Goal: Information Seeking & Learning: Learn about a topic

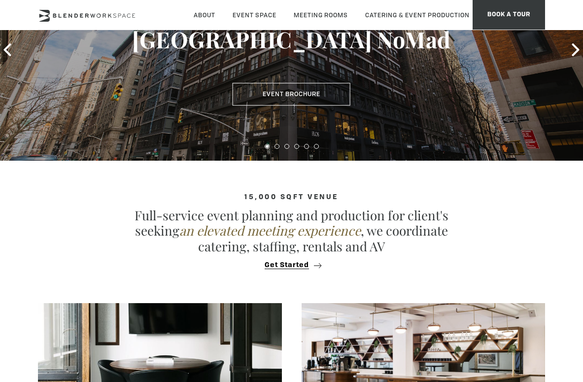
scroll to position [89, 0]
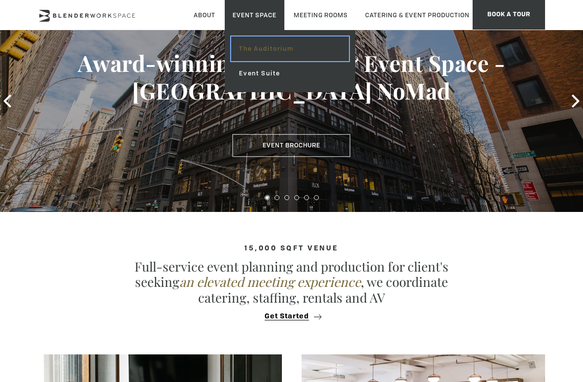
click at [274, 49] on link "The Auditorium" at bounding box center [290, 48] width 118 height 25
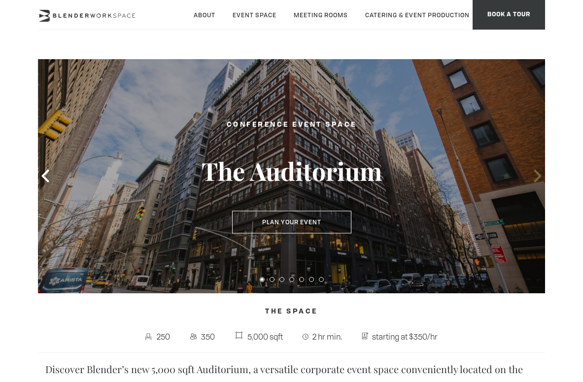
click at [533, 177] on icon at bounding box center [537, 176] width 13 height 13
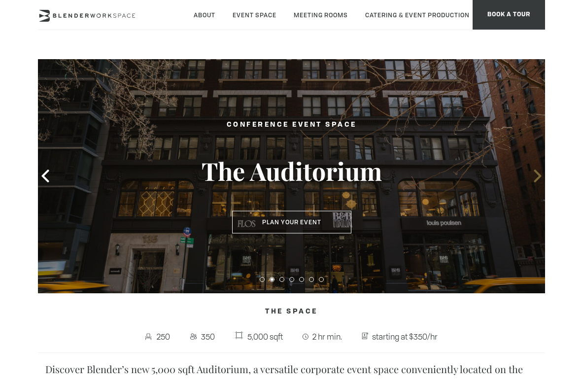
click at [533, 177] on icon at bounding box center [537, 176] width 13 height 13
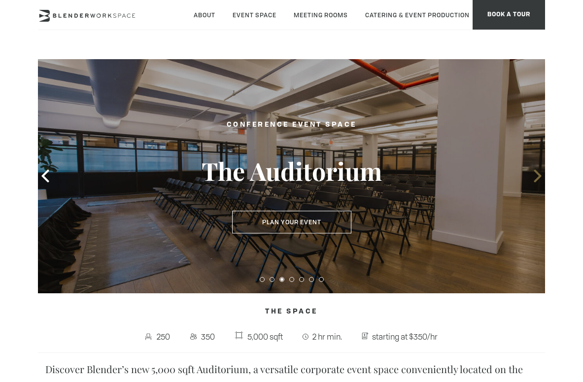
click at [533, 177] on icon at bounding box center [537, 176] width 13 height 13
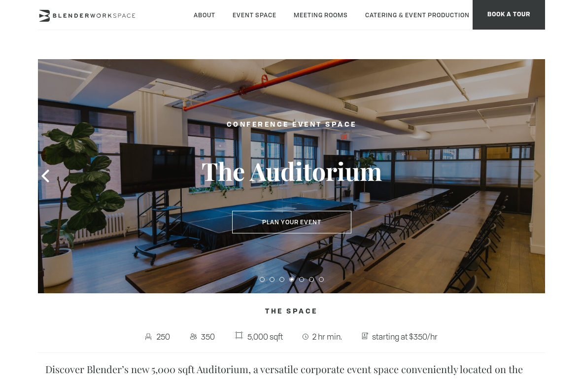
click at [533, 177] on icon at bounding box center [537, 176] width 13 height 13
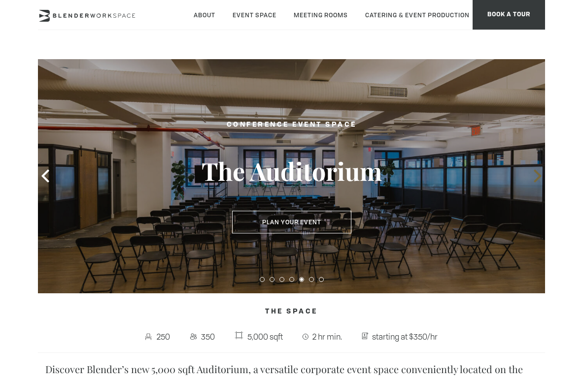
click at [533, 177] on icon at bounding box center [537, 176] width 13 height 13
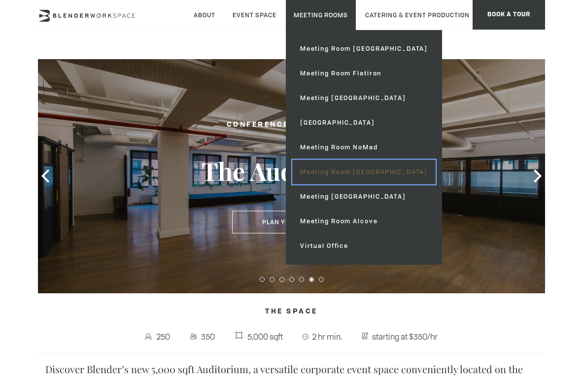
click at [347, 174] on link "Meeting Room [GEOGRAPHIC_DATA]" at bounding box center [363, 172] width 143 height 25
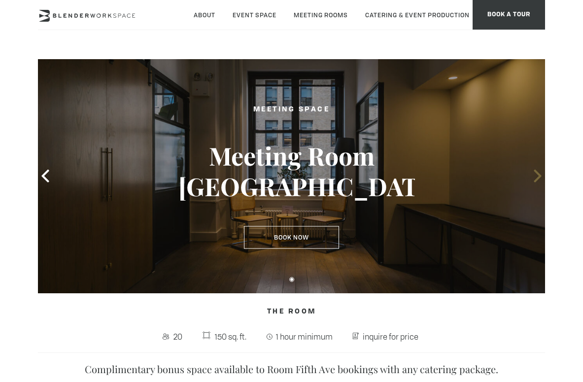
click at [537, 176] on icon at bounding box center [537, 176] width 13 height 13
click at [535, 177] on icon at bounding box center [537, 176] width 13 height 13
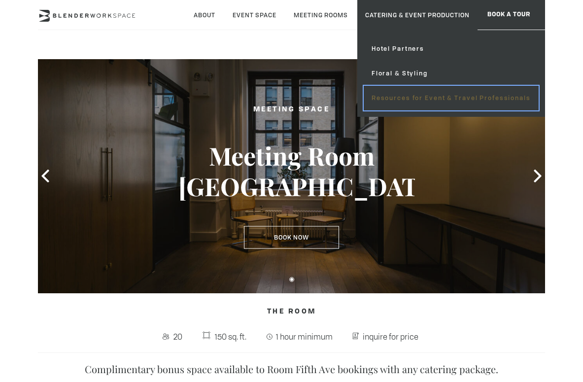
click at [410, 99] on link "Resources for Event & Travel Professionals" at bounding box center [451, 98] width 175 height 25
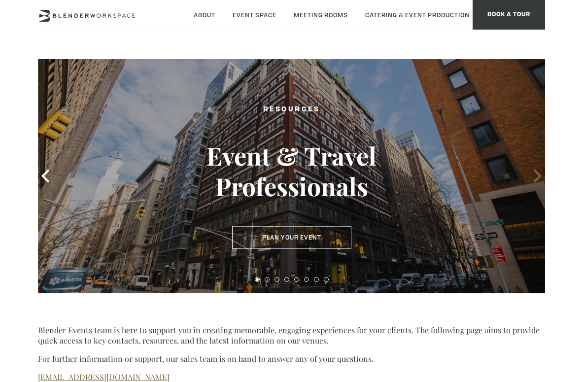
click at [534, 172] on icon at bounding box center [537, 176] width 13 height 13
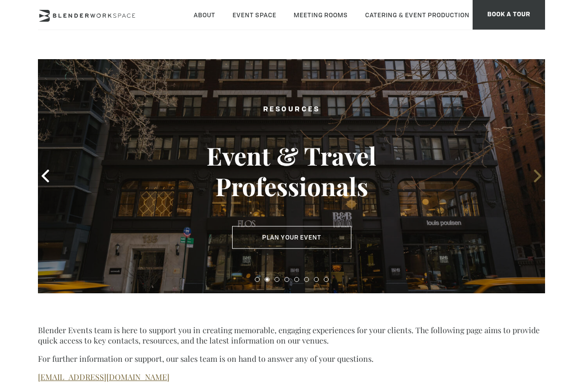
click at [538, 174] on icon at bounding box center [537, 176] width 7 height 13
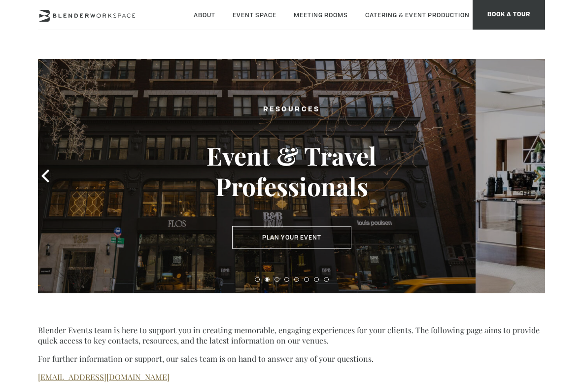
click at [538, 174] on icon at bounding box center [537, 176] width 7 height 13
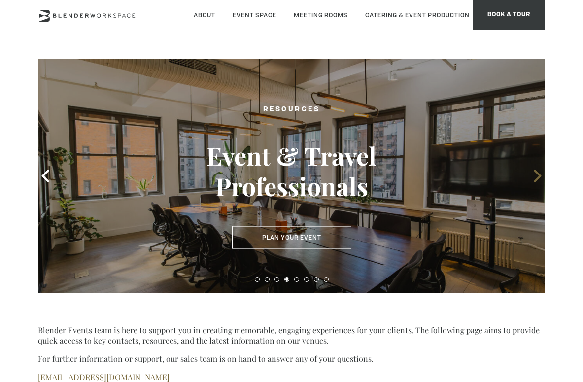
click at [538, 175] on icon at bounding box center [537, 176] width 7 height 13
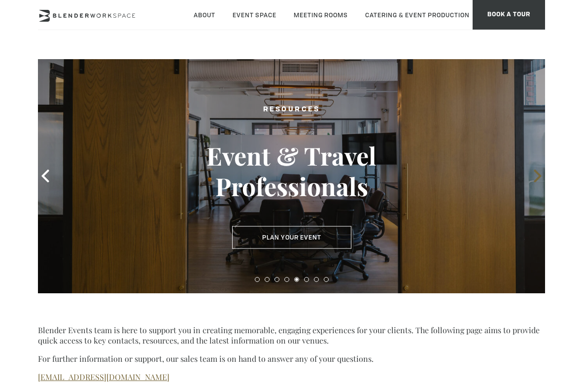
click at [538, 176] on icon at bounding box center [537, 176] width 13 height 13
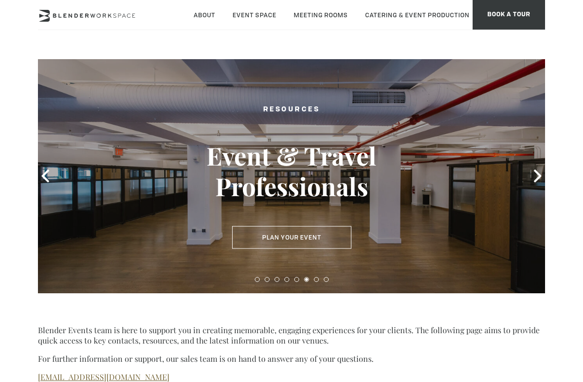
click at [368, 230] on div "Resources Event & Travel Professionals Plan Your Event Plan Your Event" at bounding box center [292, 176] width 247 height 165
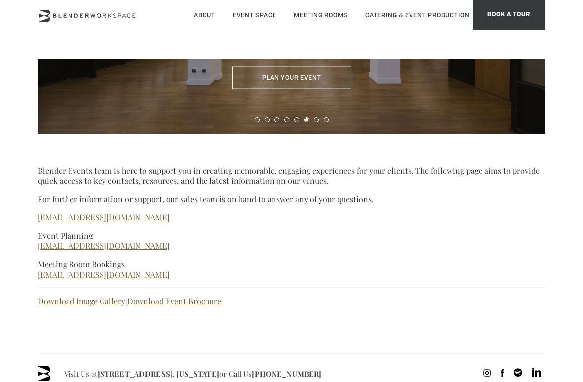
scroll to position [163, 0]
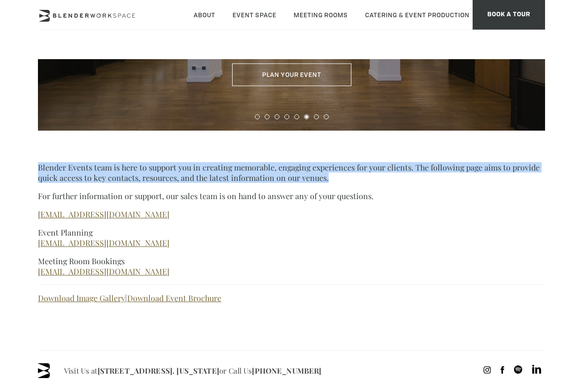
drag, startPoint x: 39, startPoint y: 166, endPoint x: 363, endPoint y: 172, distance: 324.5
click at [363, 173] on p "Blender Events team is here to support you in creating memorable, engaging expe…" at bounding box center [291, 172] width 507 height 21
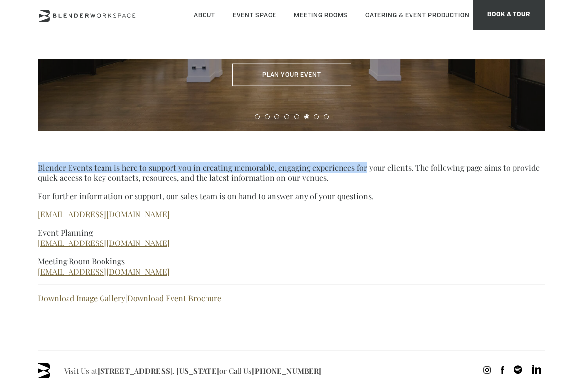
copy p "Blender Events team is here to support you in creating memorable, engaging expe…"
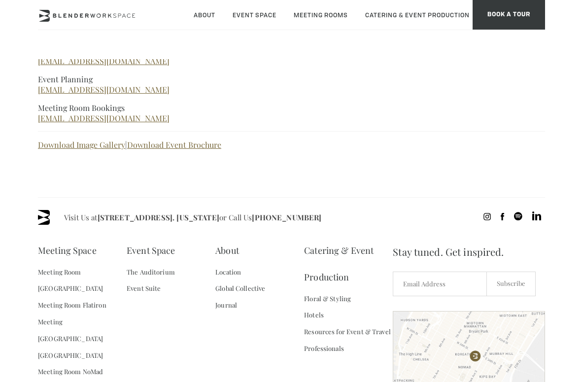
scroll to position [388, 0]
